Goal: Task Accomplishment & Management: Use online tool/utility

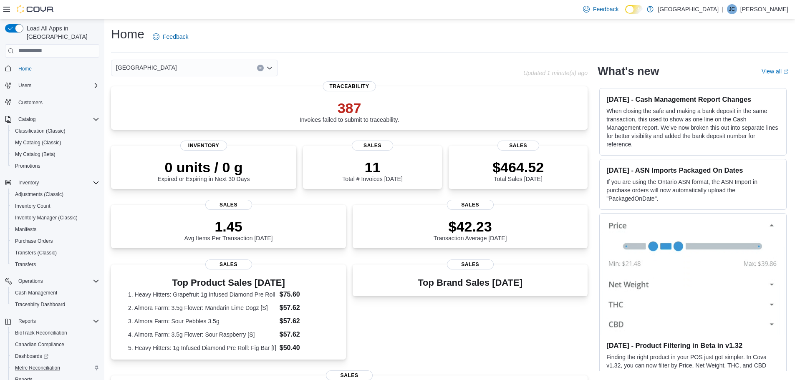
scroll to position [39, 0]
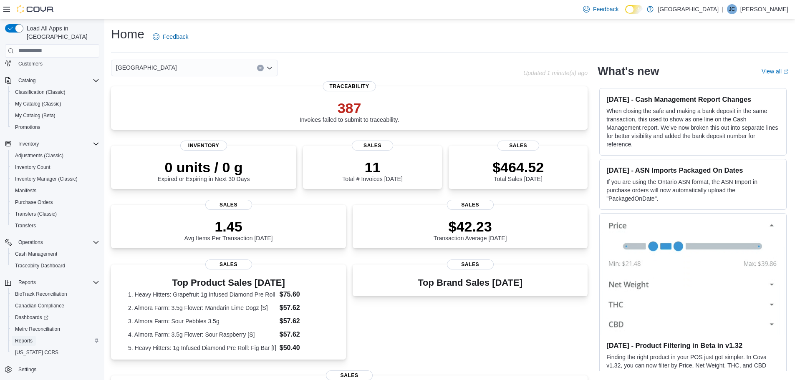
click at [25, 338] on span "Reports" at bounding box center [24, 341] width 18 height 7
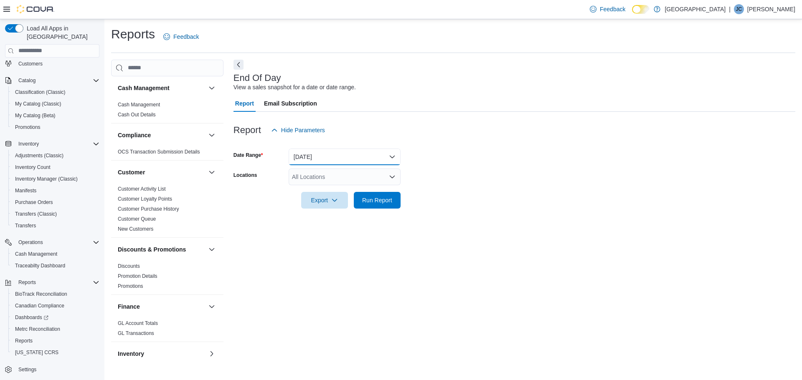
click at [308, 156] on button "[DATE]" at bounding box center [344, 157] width 112 height 17
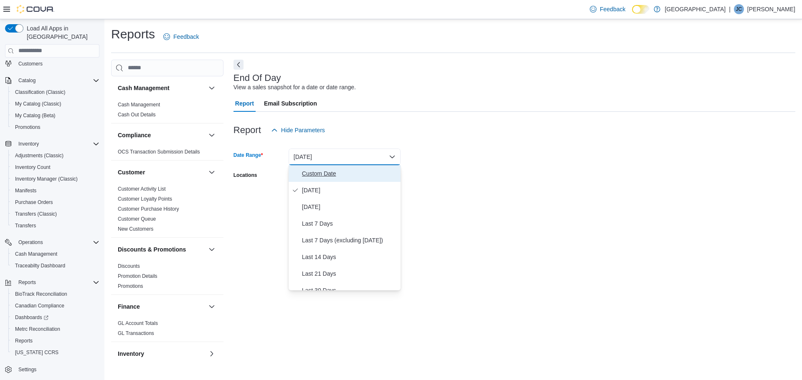
click at [308, 169] on span "Custom Date" at bounding box center [349, 174] width 95 height 10
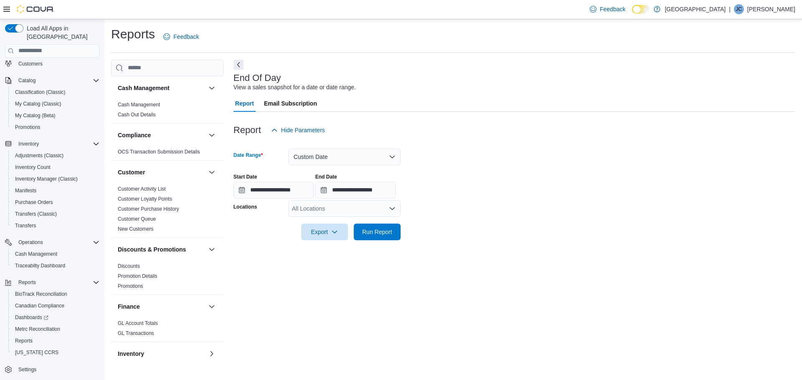
click at [316, 211] on div "All Locations" at bounding box center [344, 208] width 112 height 17
click at [314, 225] on span "[GEOGRAPHIC_DATA]" at bounding box center [332, 223] width 61 height 8
click at [326, 225] on span "[STREET_ADDRESS]" at bounding box center [335, 223] width 58 height 8
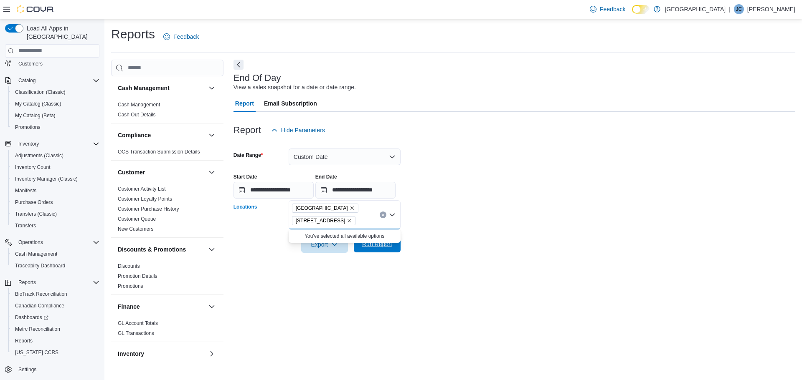
click at [377, 247] on span "Run Report" at bounding box center [377, 244] width 30 height 8
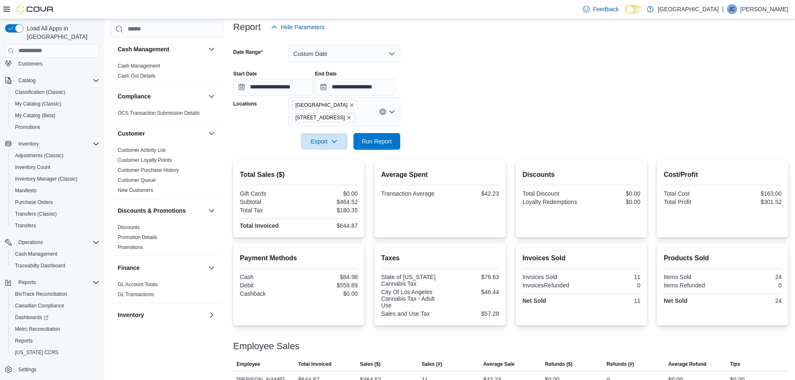
scroll to position [118, 0]
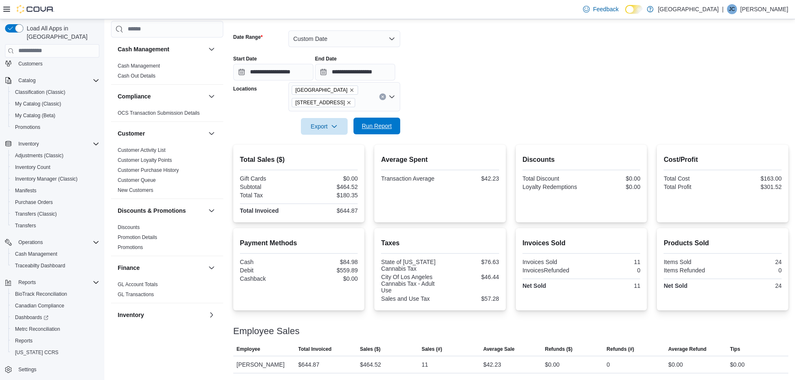
click at [383, 130] on span "Run Report" at bounding box center [377, 126] width 30 height 8
click at [374, 124] on span "Run Report" at bounding box center [377, 126] width 30 height 8
click at [387, 125] on span "Run Report" at bounding box center [377, 126] width 30 height 8
click at [377, 128] on span "Run Report" at bounding box center [377, 126] width 30 height 8
